Goal: Information Seeking & Learning: Learn about a topic

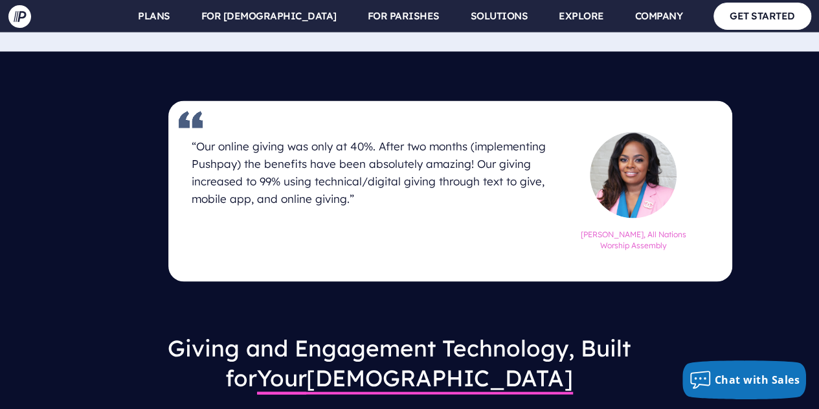
scroll to position [1372, 0]
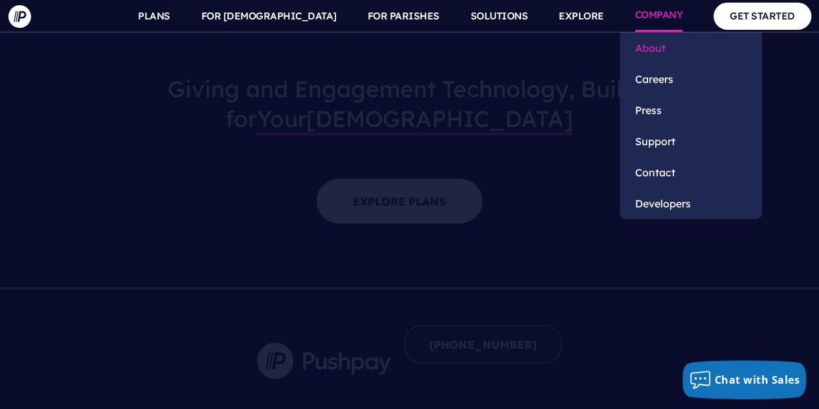
click at [645, 51] on link "About" at bounding box center [691, 47] width 142 height 31
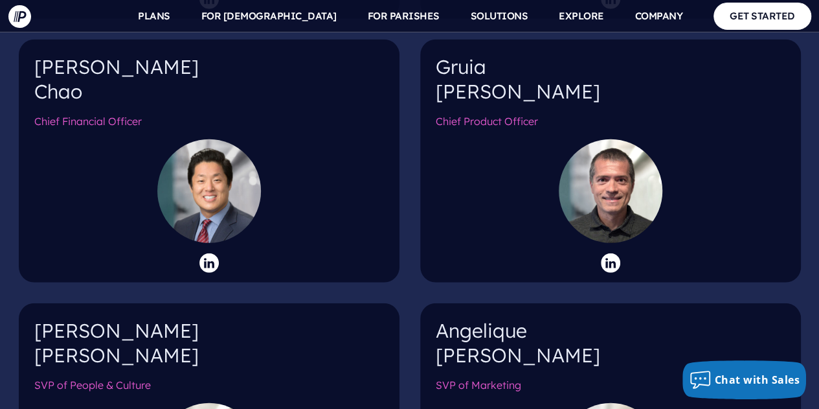
scroll to position [1619, 0]
